Goal: Information Seeking & Learning: Learn about a topic

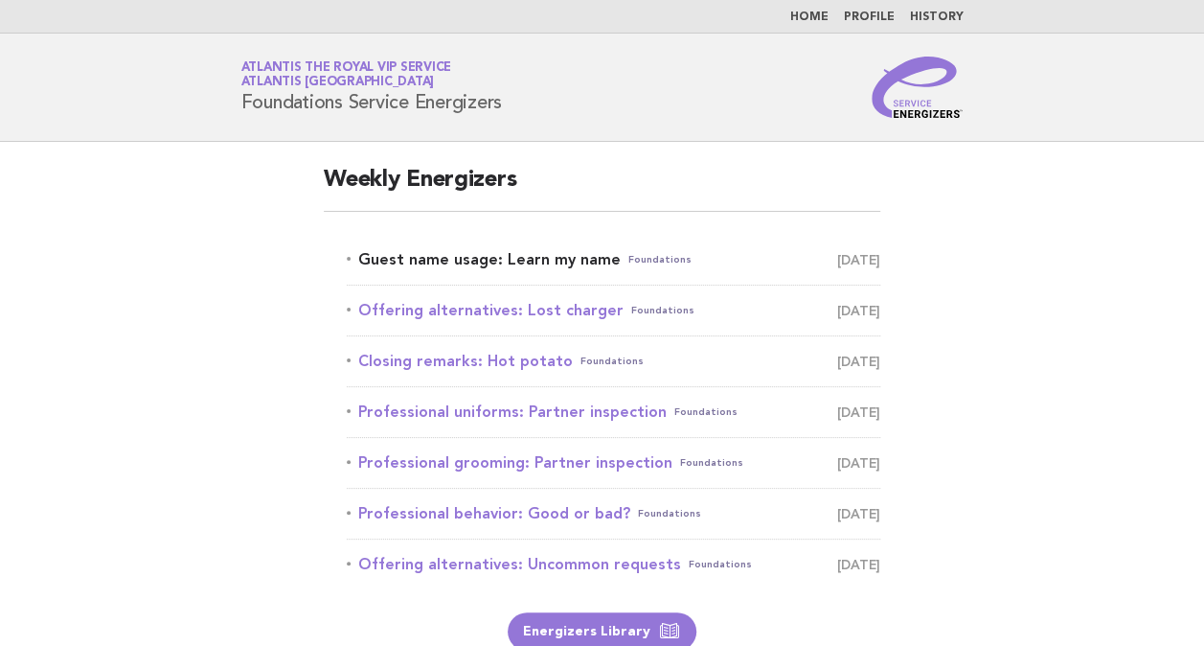
click at [454, 255] on link "Guest name usage: Learn my name Foundations September 28" at bounding box center [614, 259] width 534 height 27
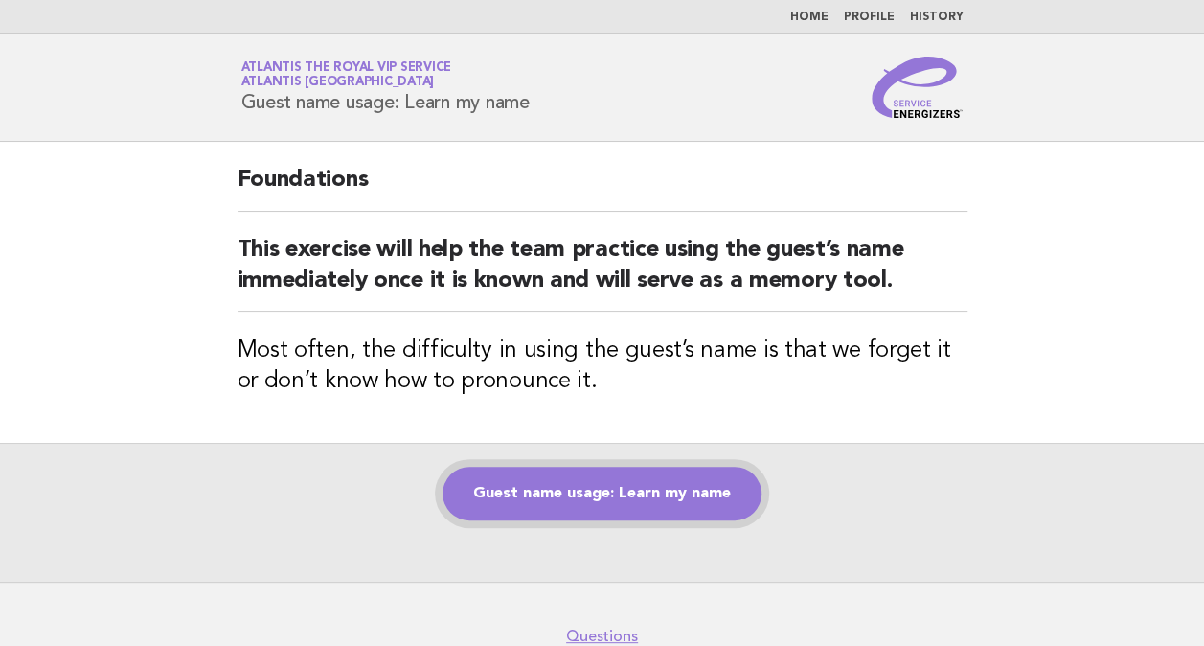
click at [644, 492] on link "Guest name usage: Learn my name" at bounding box center [602, 493] width 319 height 54
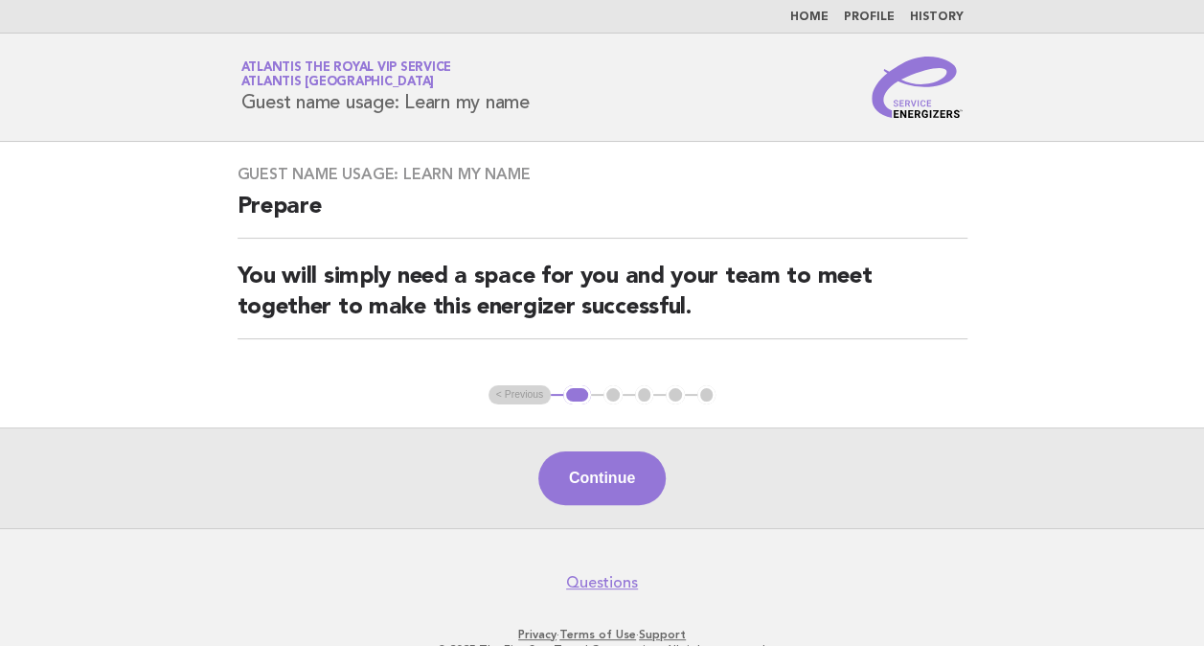
scroll to position [46, 0]
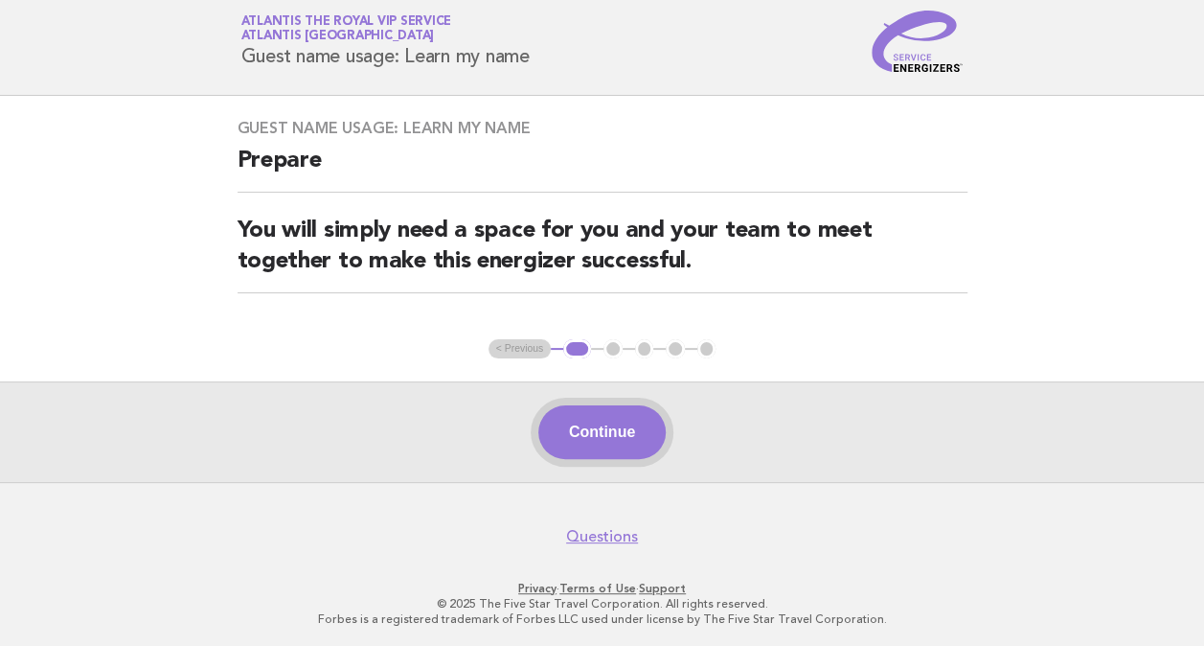
click at [602, 443] on button "Continue" at bounding box center [601, 432] width 127 height 54
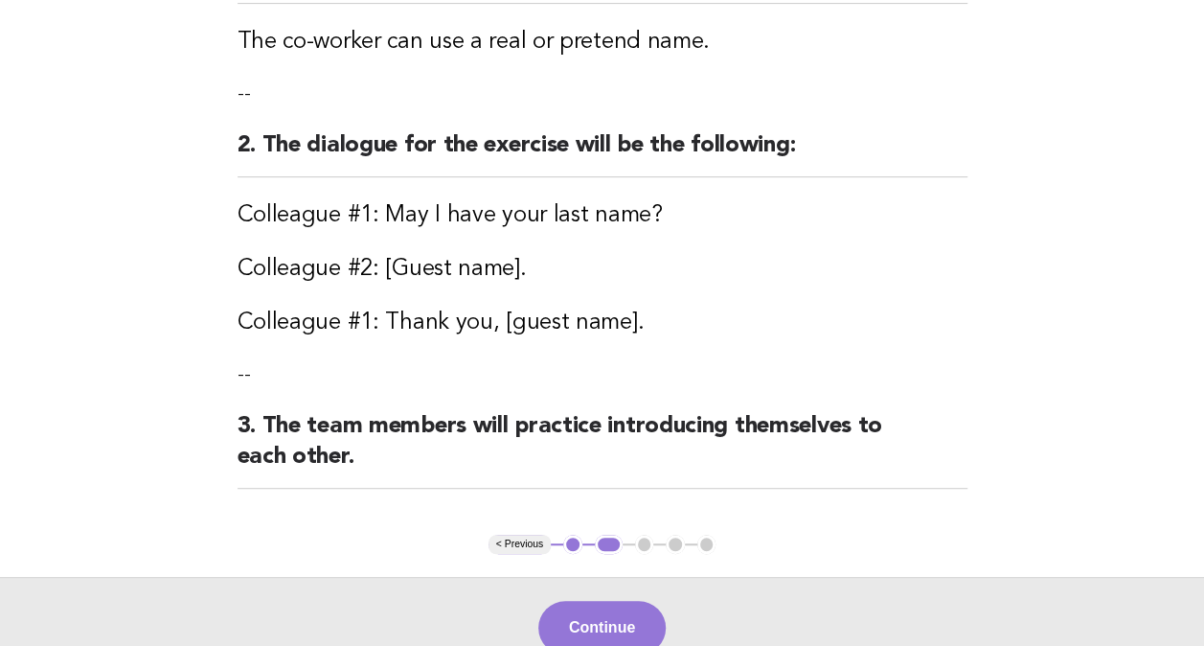
scroll to position [561, 0]
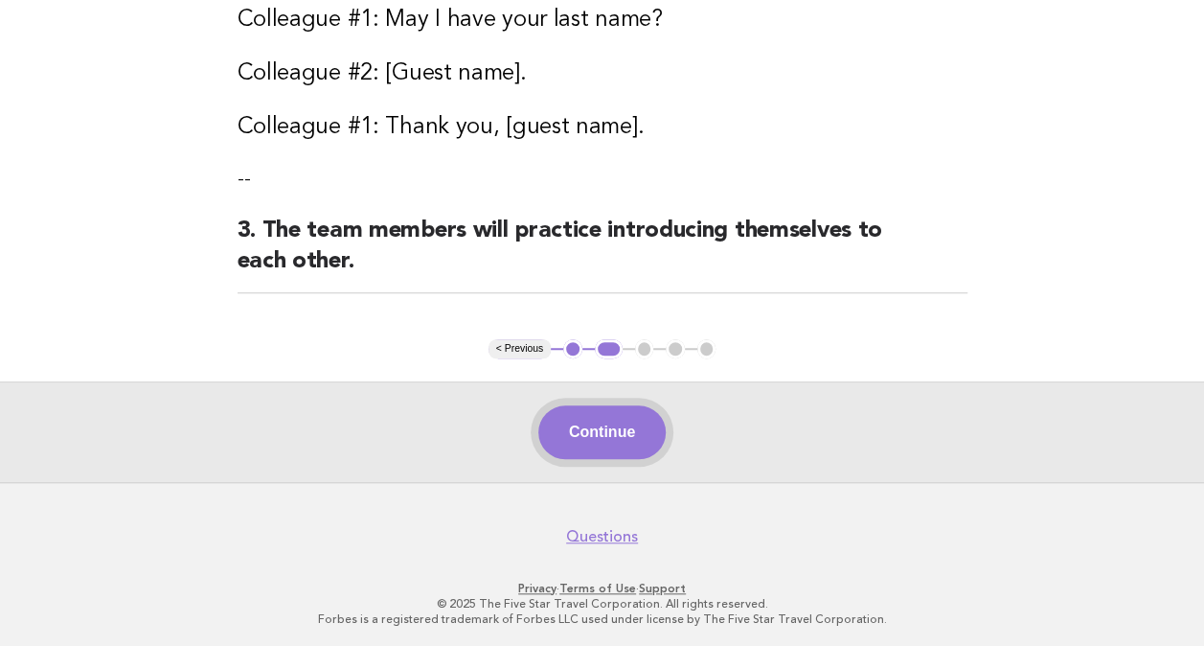
click at [643, 420] on button "Continue" at bounding box center [601, 432] width 127 height 54
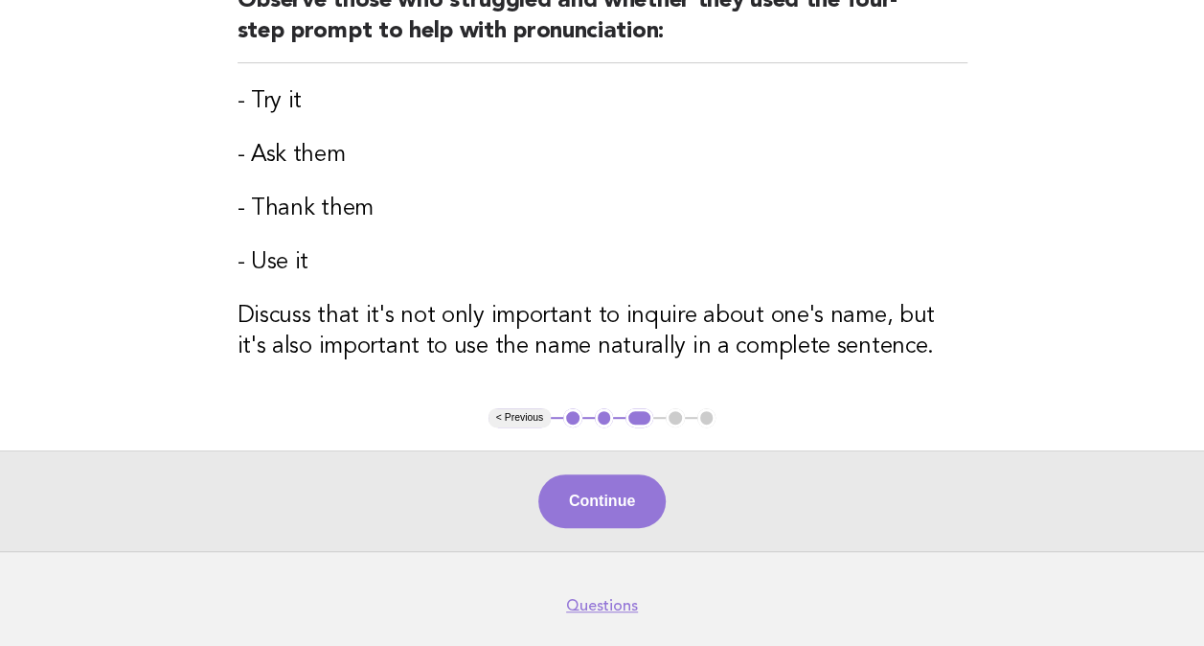
scroll to position [327, 0]
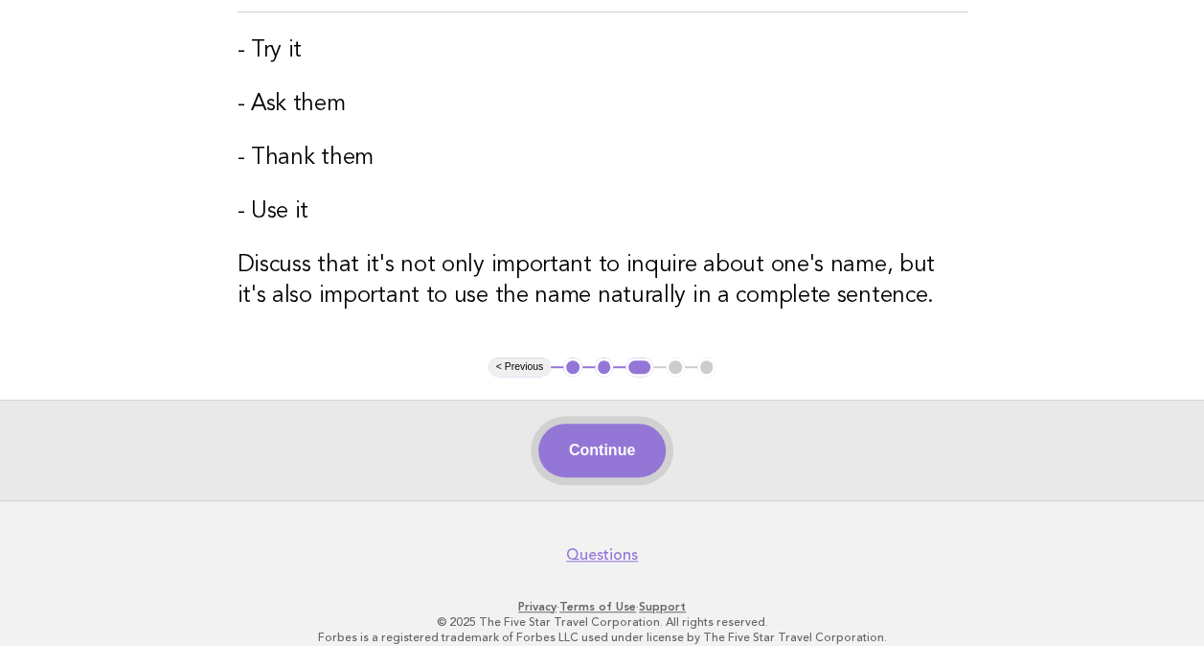
click at [606, 457] on button "Continue" at bounding box center [601, 450] width 127 height 54
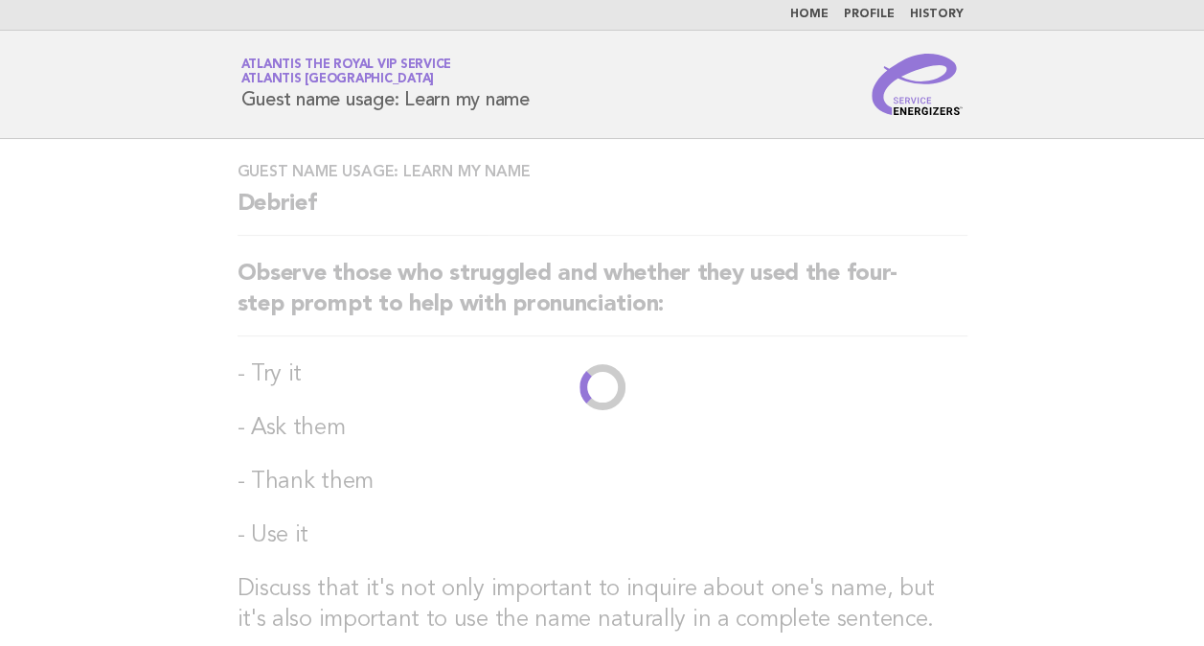
scroll to position [0, 0]
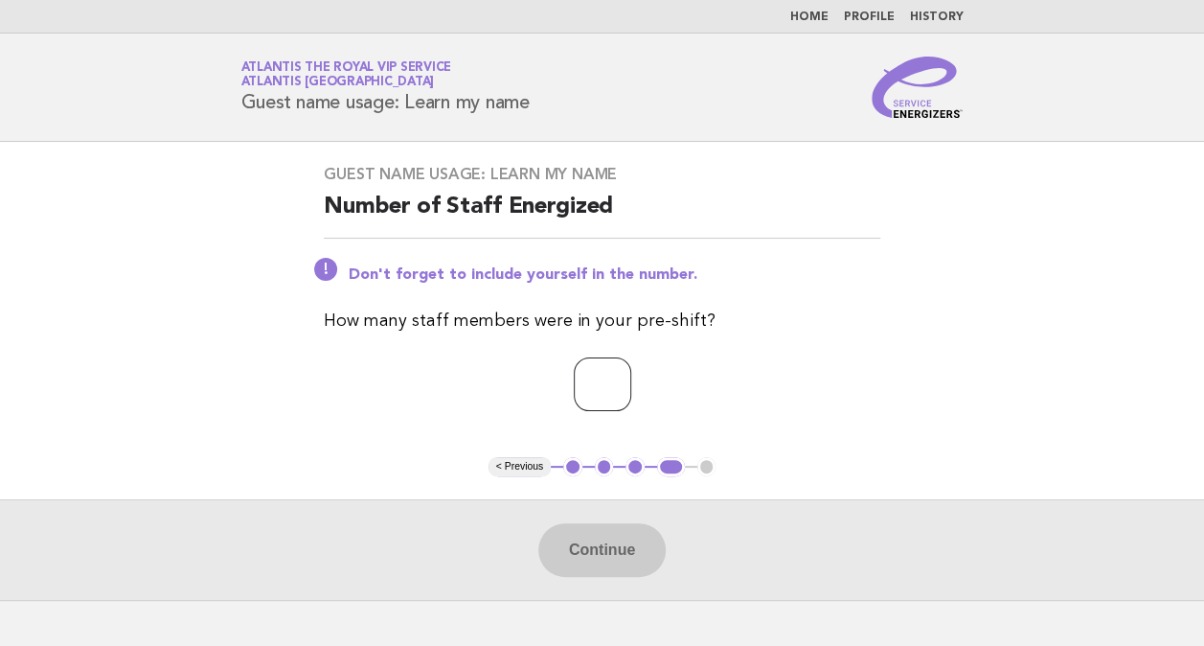
click at [622, 403] on input "number" at bounding box center [602, 384] width 57 height 54
type input "*"
click at [607, 554] on button "Continue" at bounding box center [601, 550] width 127 height 54
